Goal: Browse casually: Explore the website without a specific task or goal

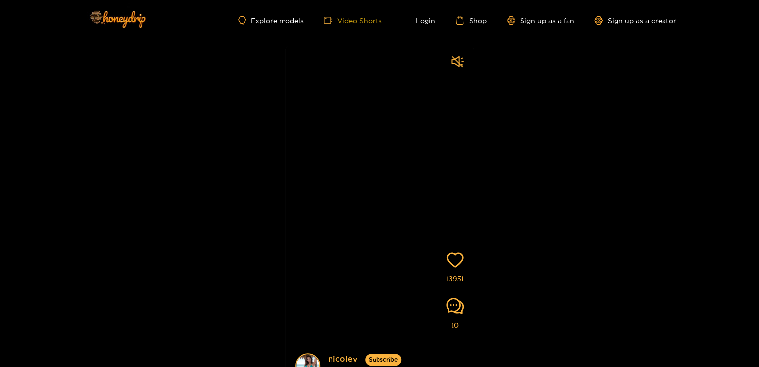
click at [365, 20] on link "Video Shorts" at bounding box center [352, 20] width 58 height 9
click at [346, 18] on link "Video Shorts" at bounding box center [352, 20] width 58 height 9
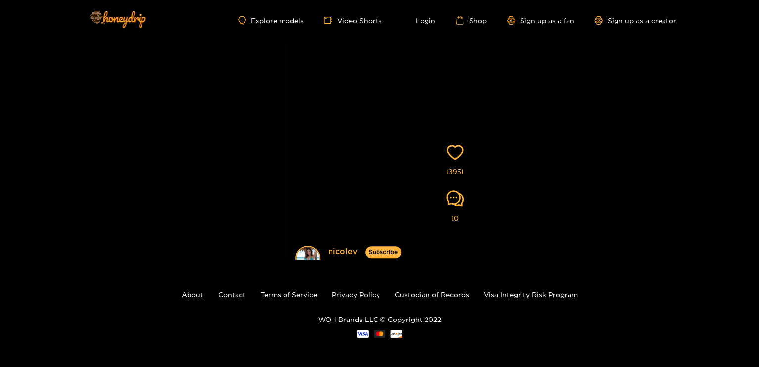
scroll to position [8, 0]
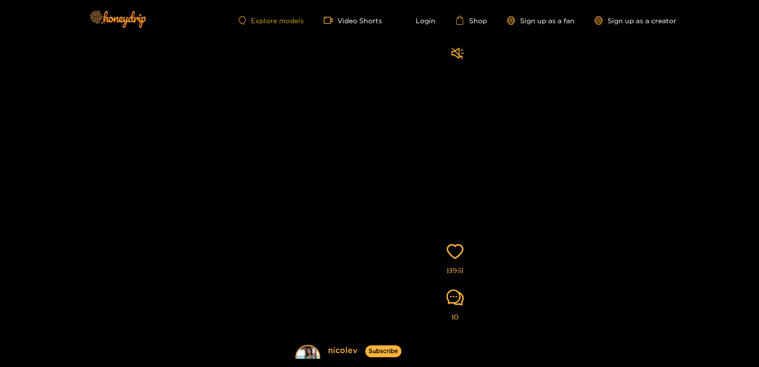
click at [282, 23] on link "Explore models" at bounding box center [270, 20] width 65 height 8
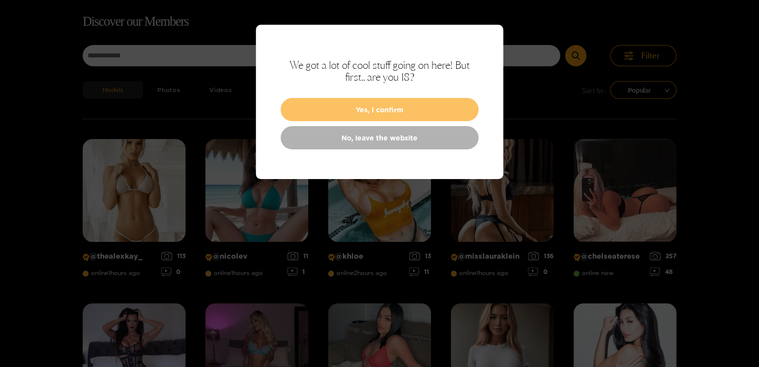
scroll to position [63, 0]
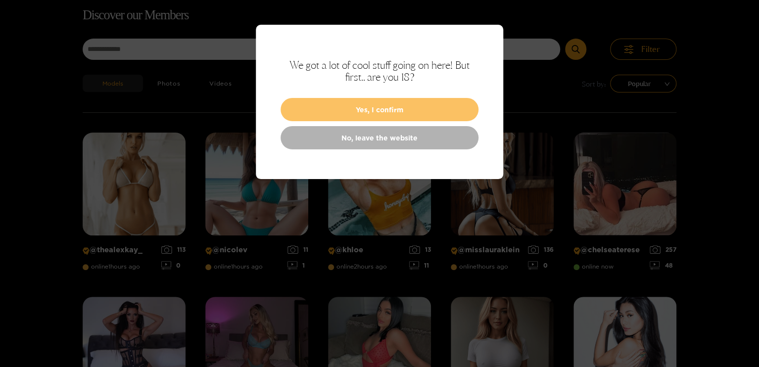
click at [382, 109] on button "Yes, I confirm" at bounding box center [379, 109] width 198 height 23
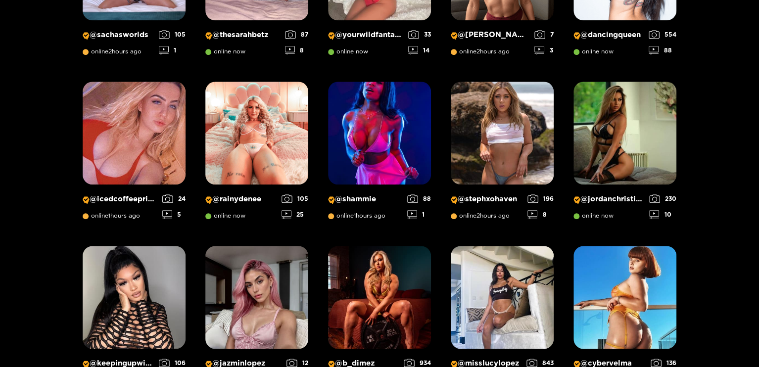
scroll to position [459, 0]
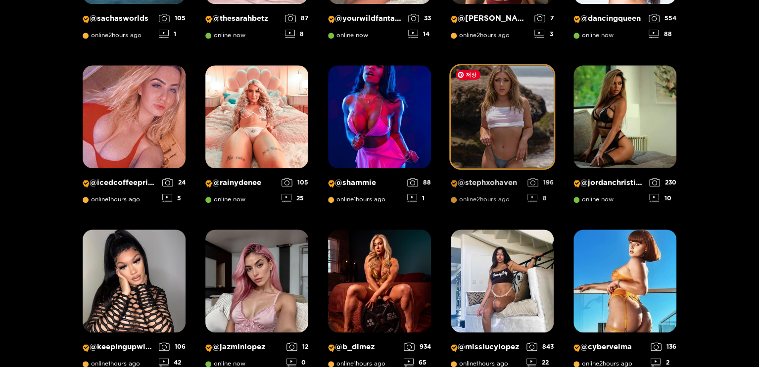
click at [482, 116] on img at bounding box center [501, 116] width 103 height 103
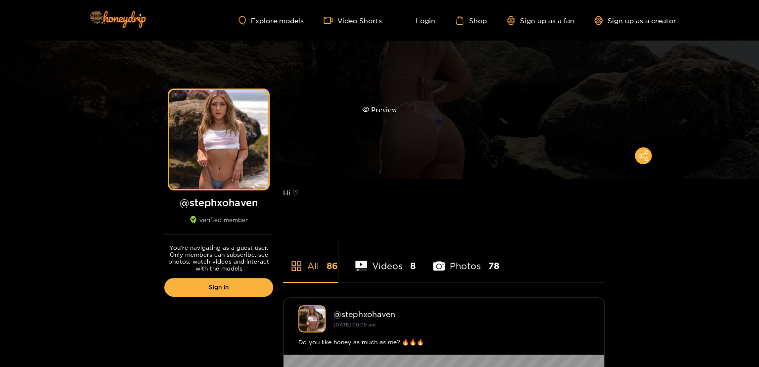
click at [375, 106] on div "Preview" at bounding box center [379, 109] width 35 height 11
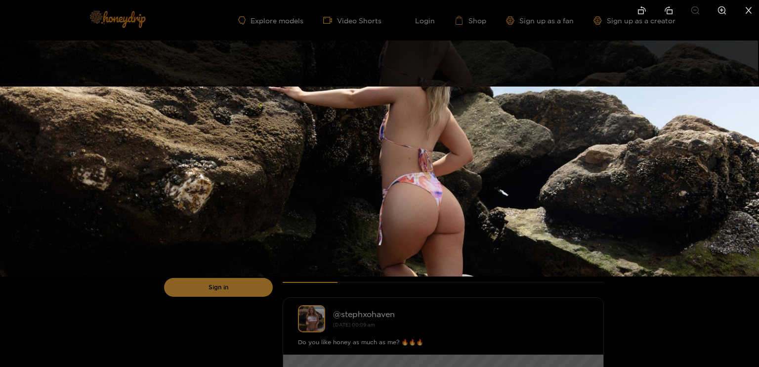
click at [638, 330] on div at bounding box center [379, 183] width 759 height 367
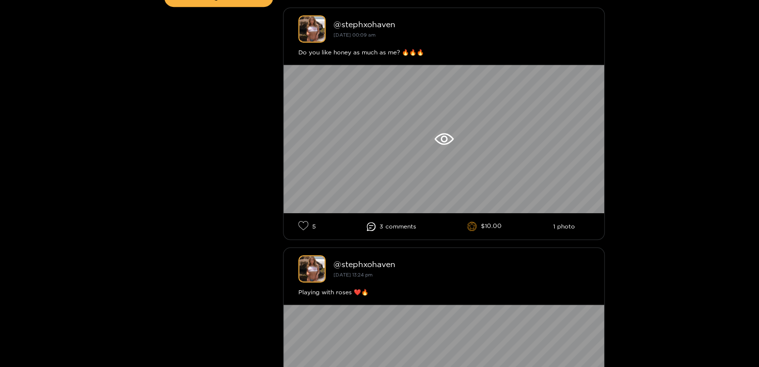
scroll to position [297, 0]
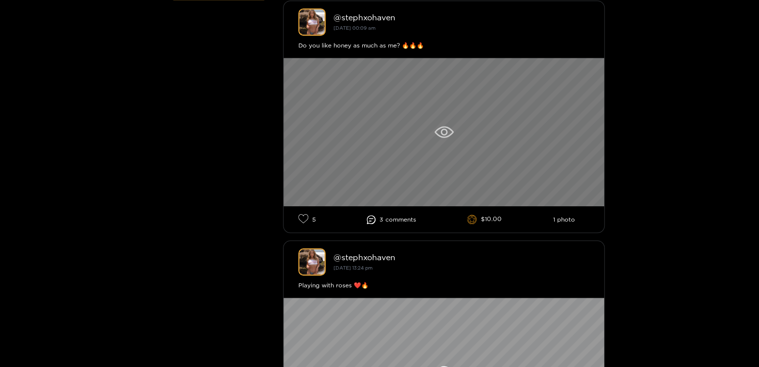
click at [447, 138] on div at bounding box center [443, 132] width 320 height 148
